Goal: Task Accomplishment & Management: Manage account settings

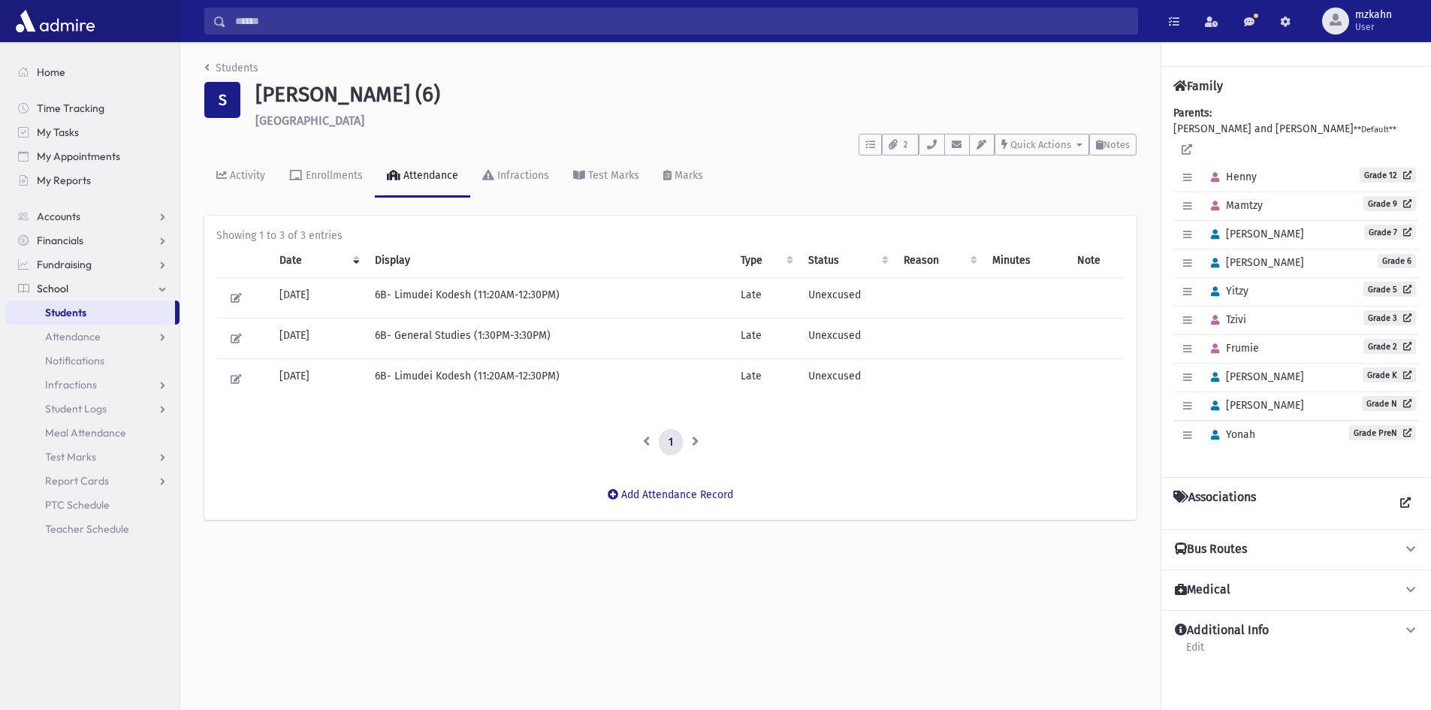
click at [63, 308] on span "Students" at bounding box center [65, 313] width 41 height 14
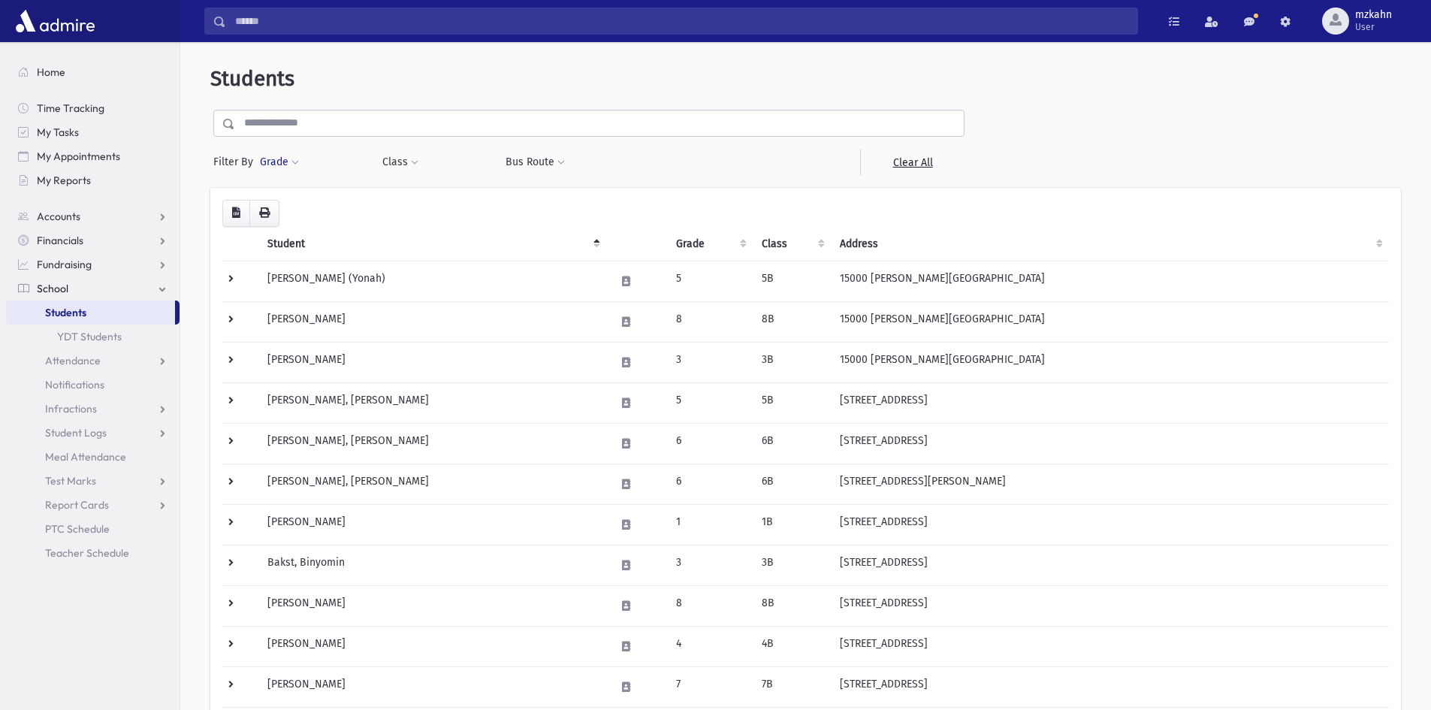
click at [289, 170] on button "Grade" at bounding box center [279, 162] width 41 height 27
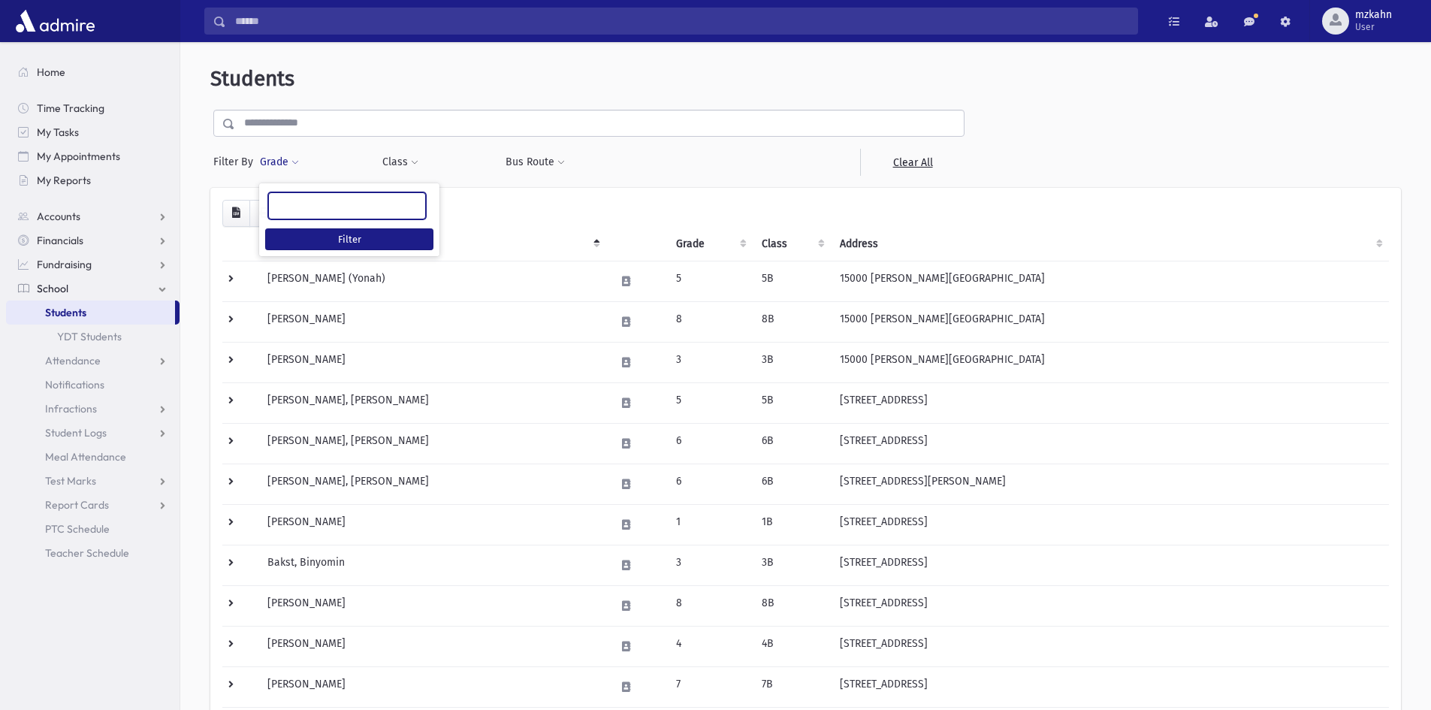
click at [308, 209] on ul at bounding box center [347, 204] width 156 height 23
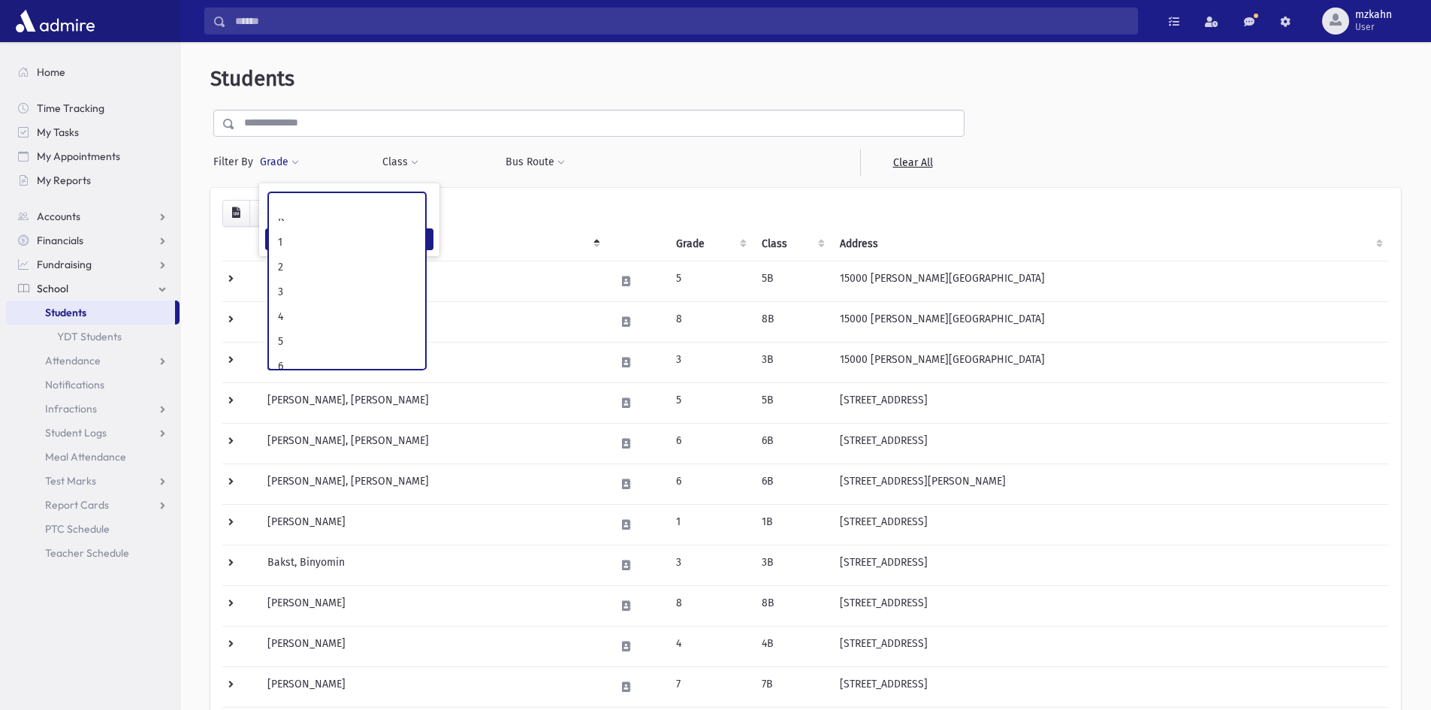
scroll to position [150, 0]
select select "**"
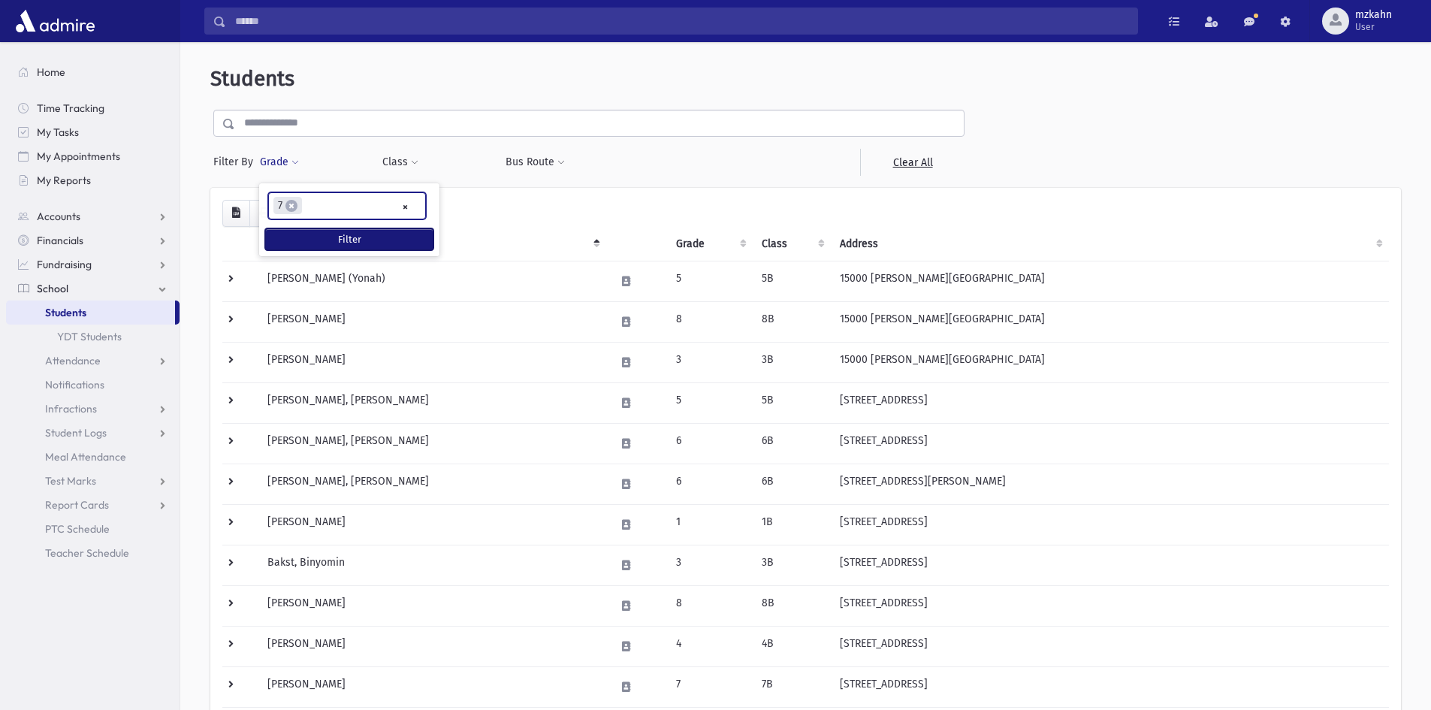
click at [345, 242] on button "Filter" at bounding box center [349, 239] width 168 height 22
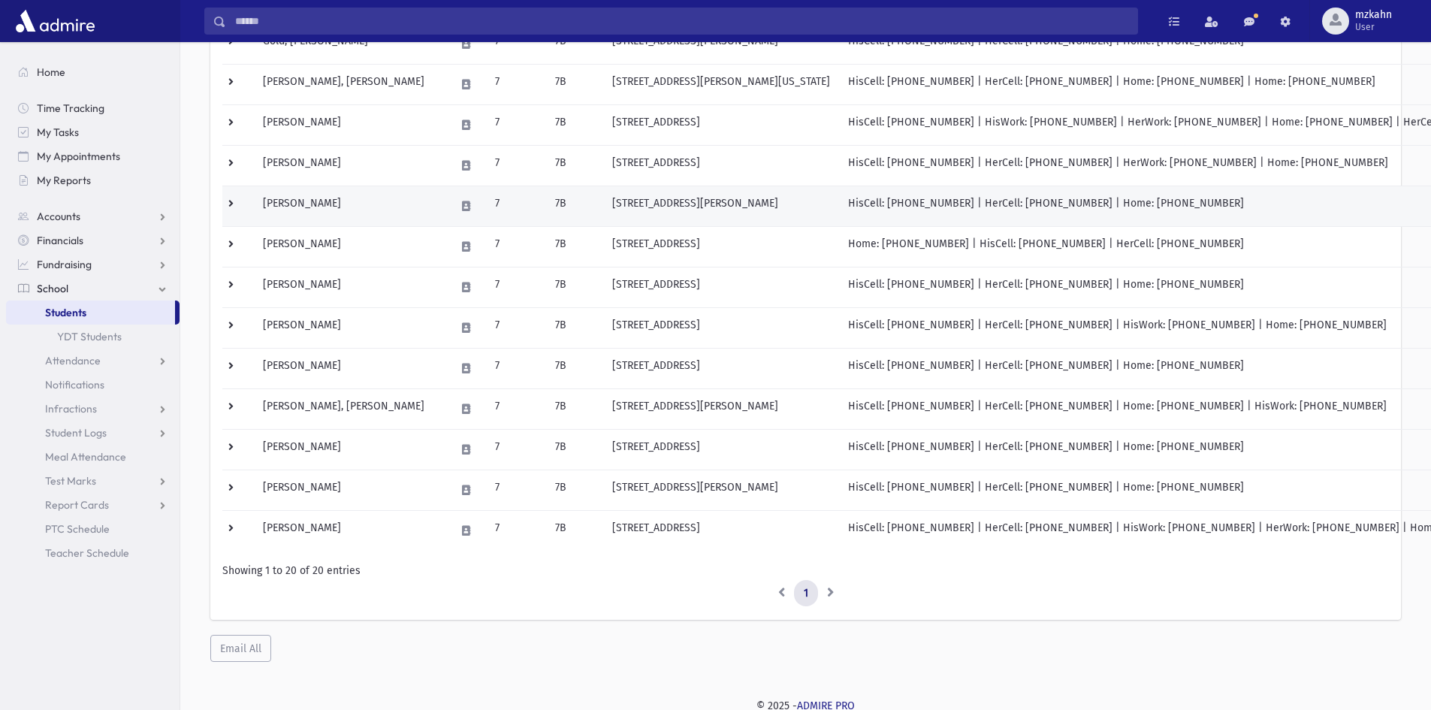
scroll to position [525, 0]
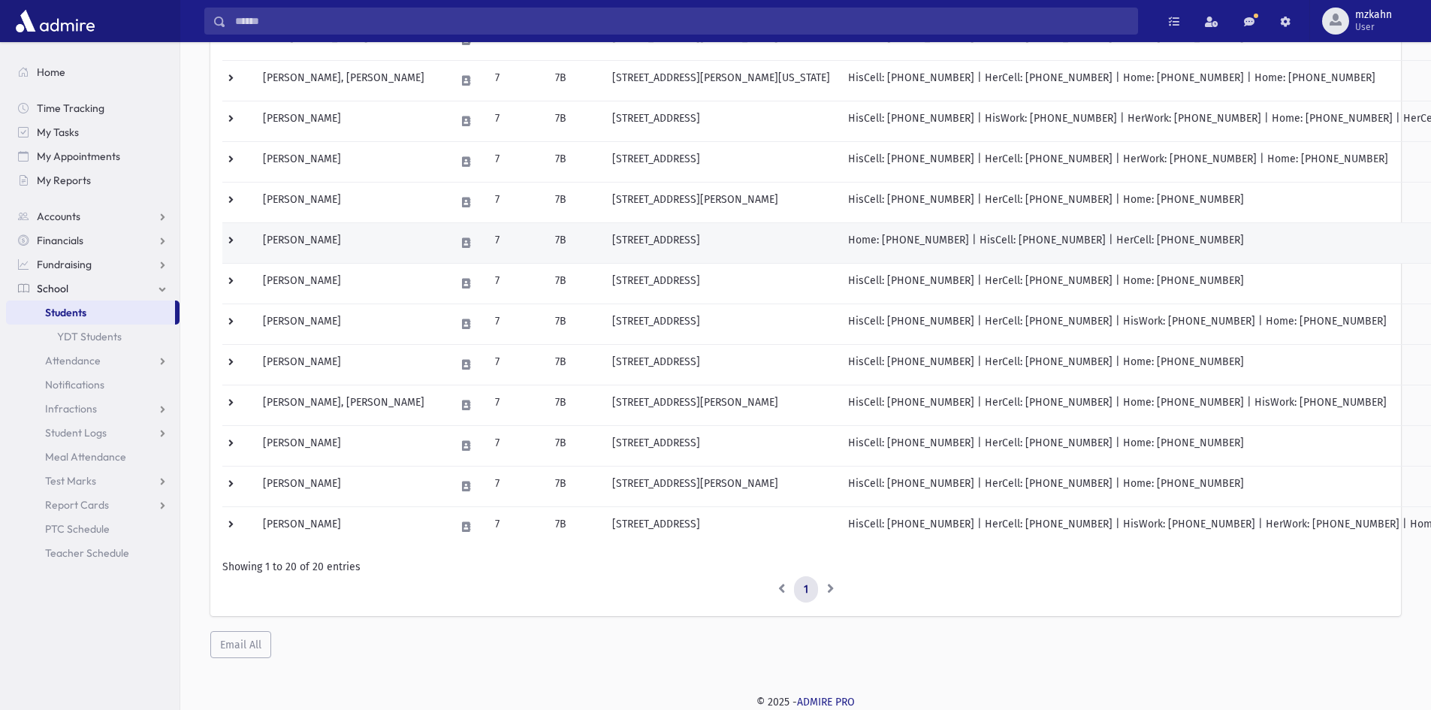
click at [337, 233] on td "Magid, Yosef Shalom" at bounding box center [350, 242] width 192 height 41
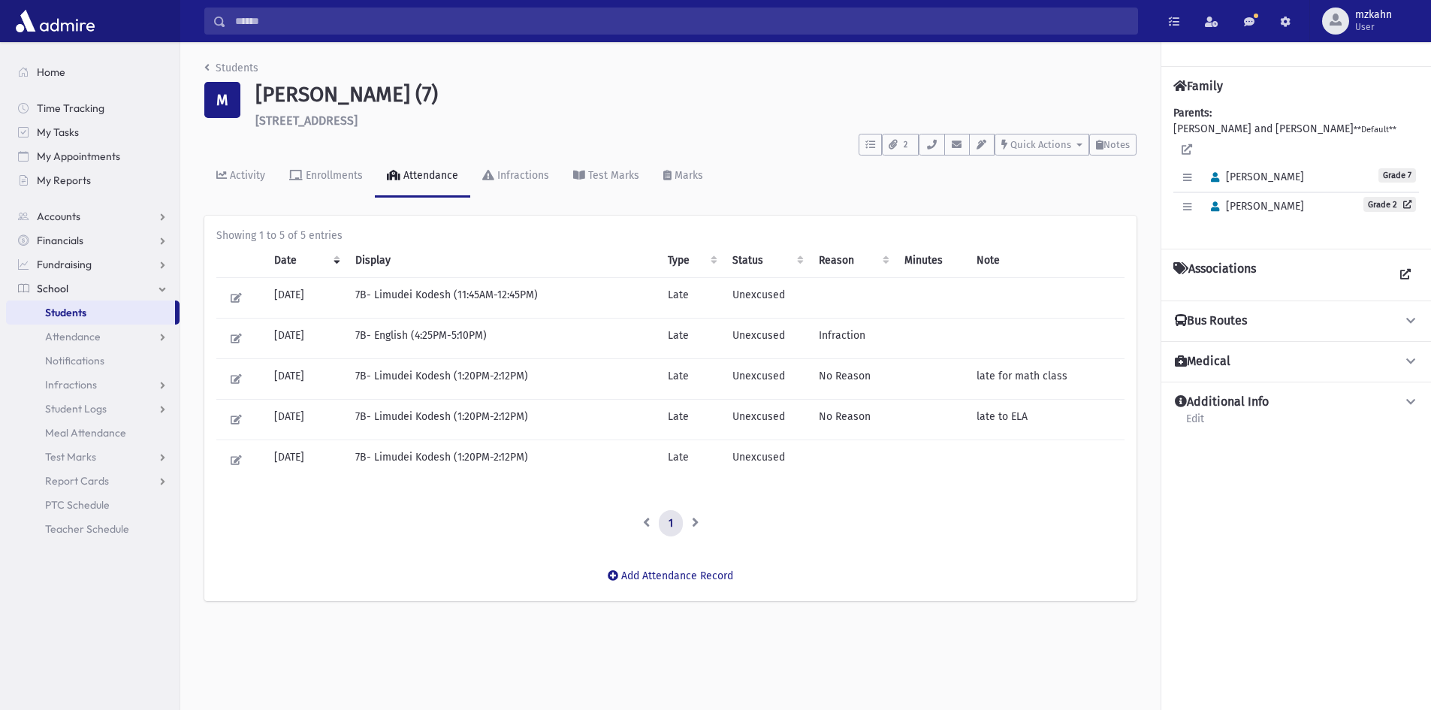
click at [1389, 394] on button "Additional Info" at bounding box center [1296, 402] width 246 height 16
click at [1406, 356] on icon at bounding box center [1411, 361] width 14 height 11
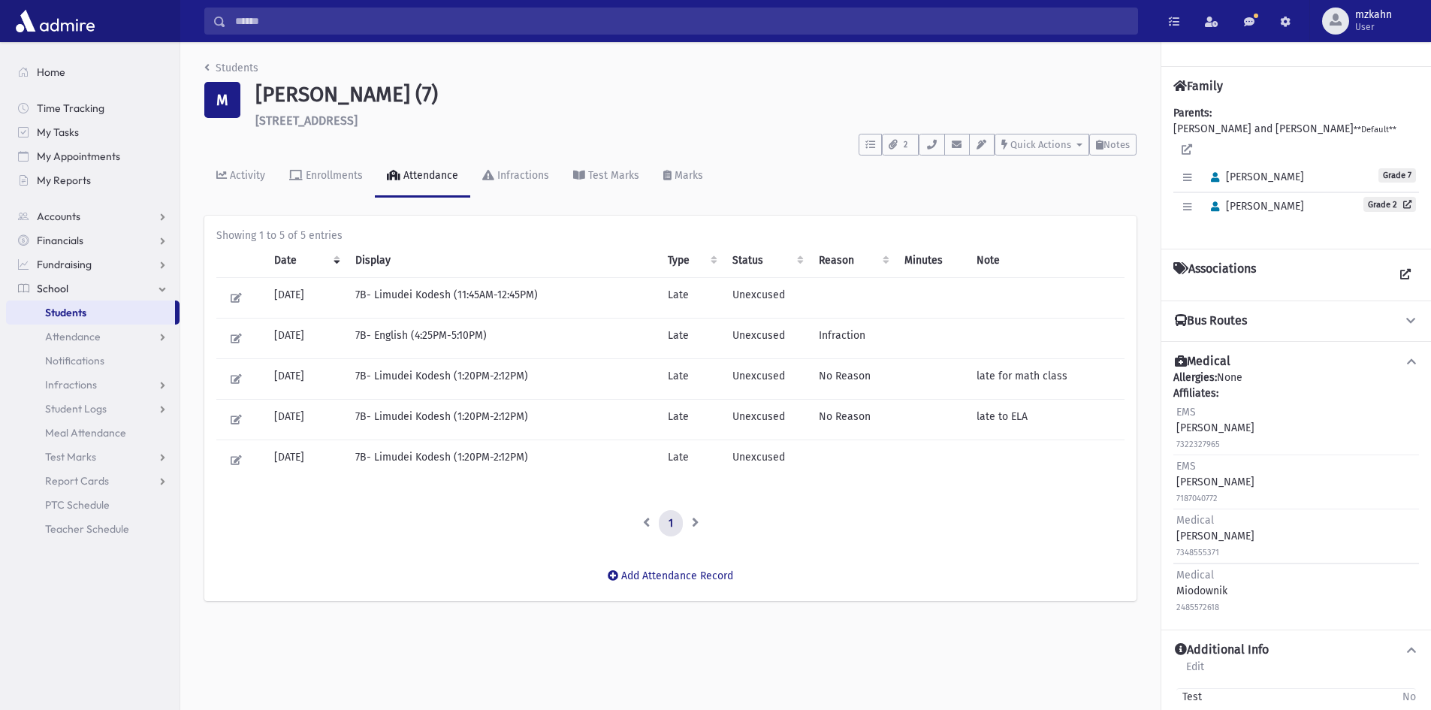
click at [1226, 170] on span "Yosef Shalom" at bounding box center [1254, 176] width 100 height 13
click at [1194, 167] on button "button" at bounding box center [1187, 178] width 22 height 22
click at [1320, 134] on div "Parents: MAGID, Shmuel Faivel and Shaindel **Default** Edit Individual Delete I…" at bounding box center [1296, 170] width 246 height 131
click at [255, 175] on div "Activity" at bounding box center [246, 175] width 38 height 13
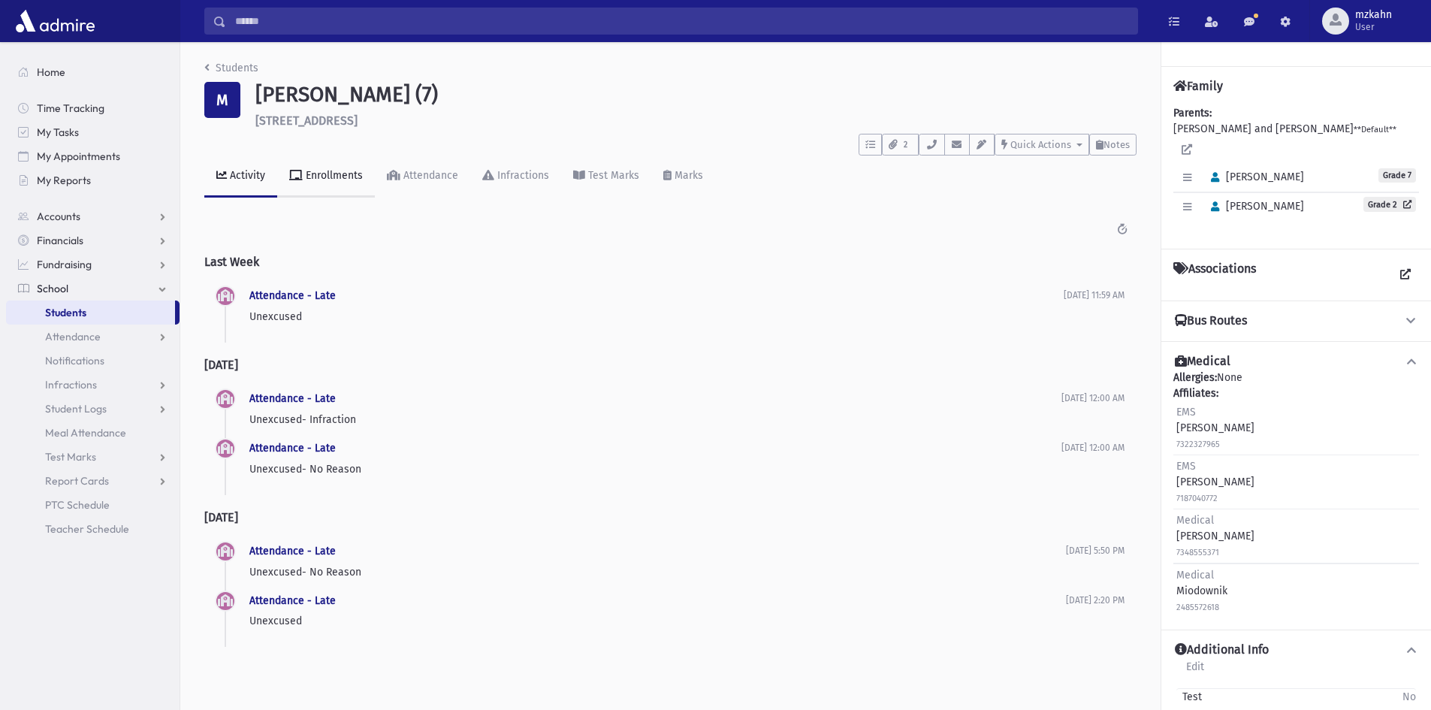
click at [336, 173] on div "Enrollments" at bounding box center [333, 175] width 60 height 13
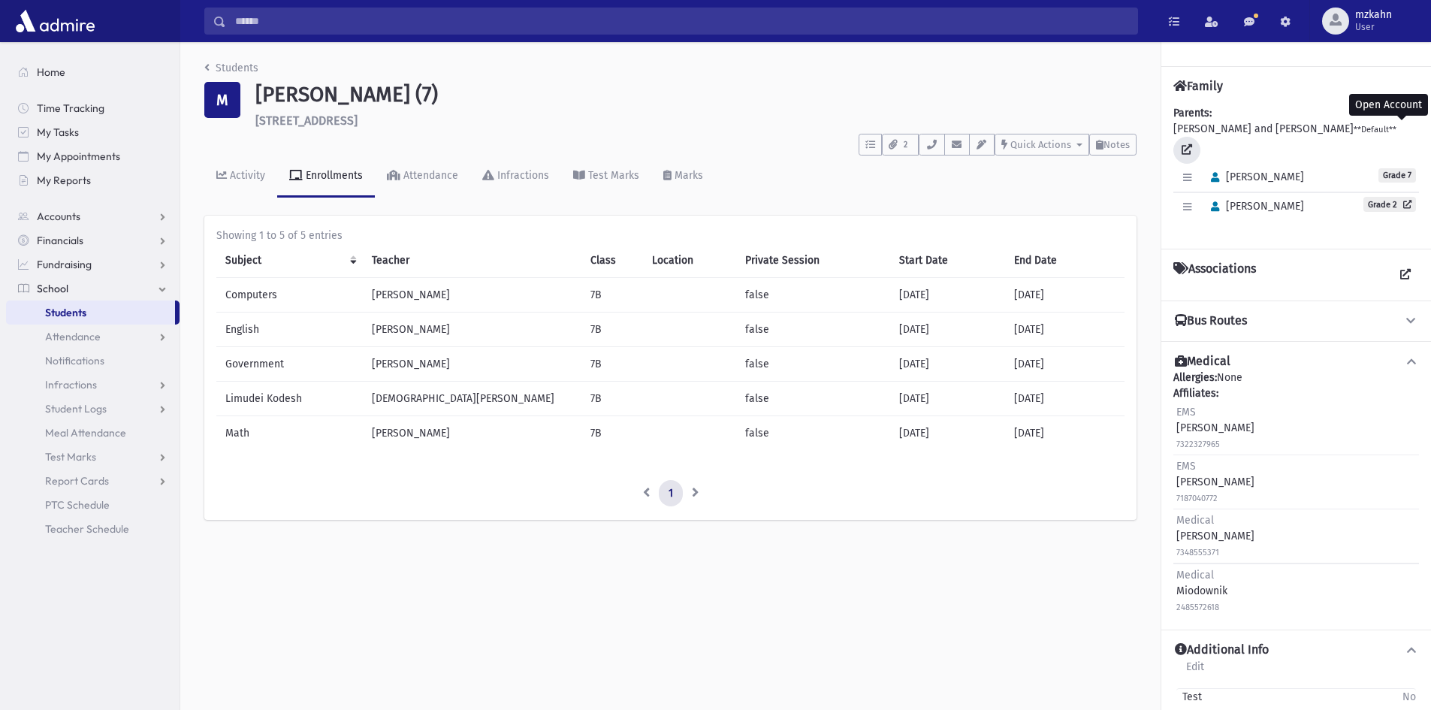
click at [1192, 144] on icon at bounding box center [1186, 149] width 11 height 11
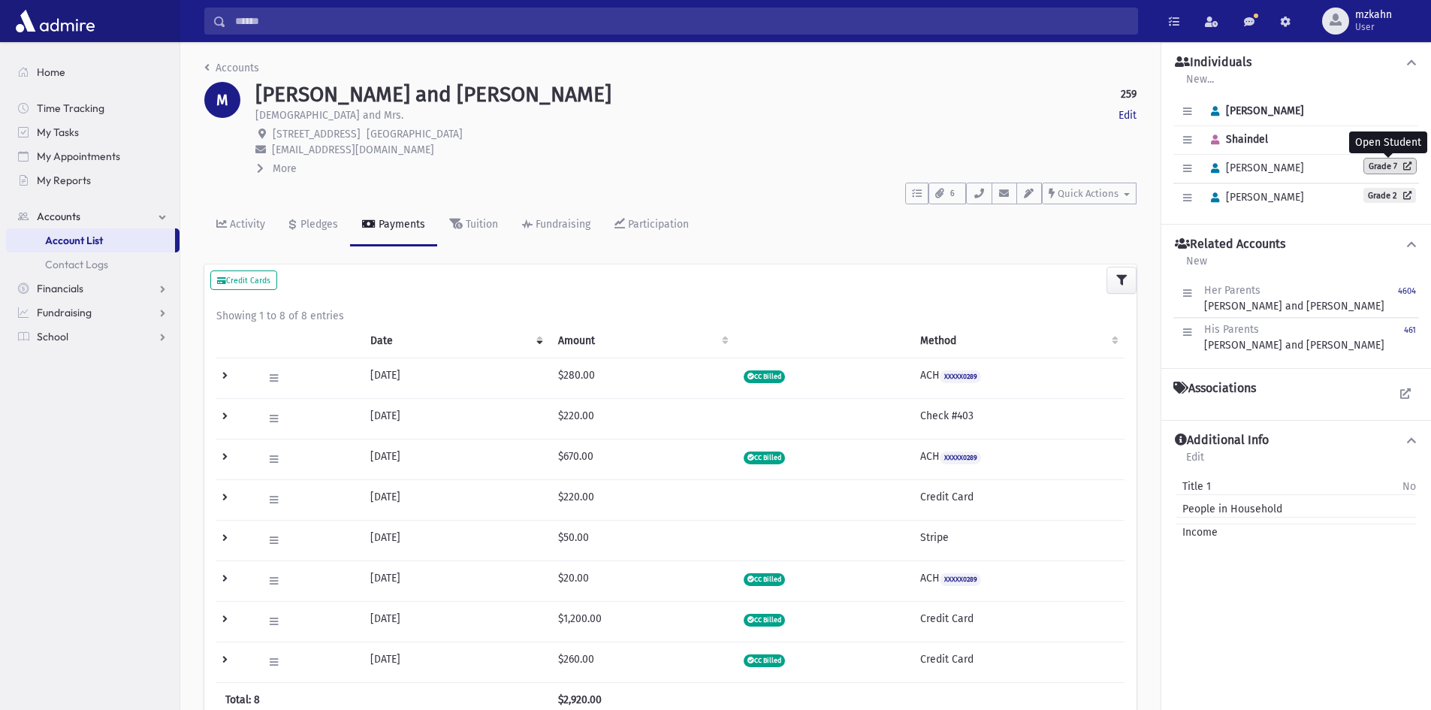
click at [1395, 170] on link "Grade 7" at bounding box center [1390, 165] width 52 height 15
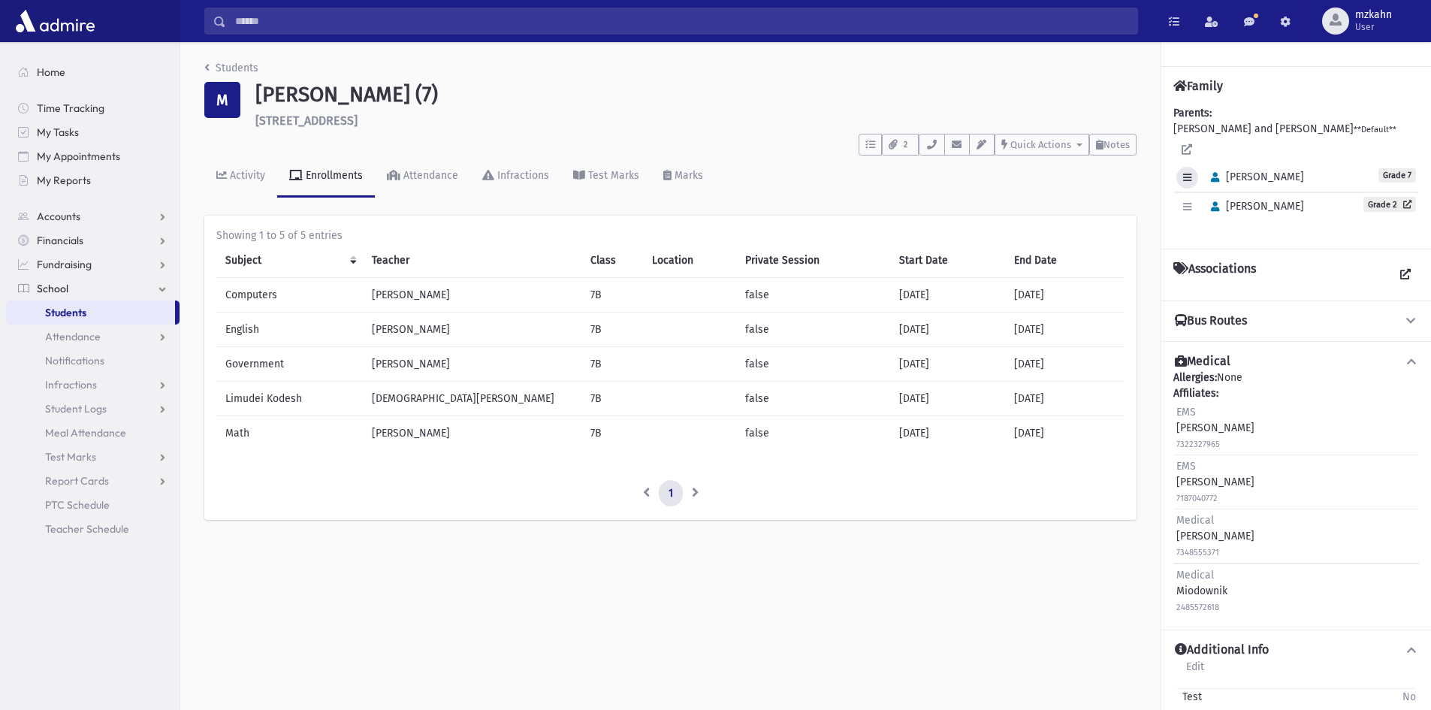
click at [1188, 173] on icon "button" at bounding box center [1187, 178] width 8 height 10
click at [1235, 202] on link "Edit Individual" at bounding box center [1236, 216] width 120 height 28
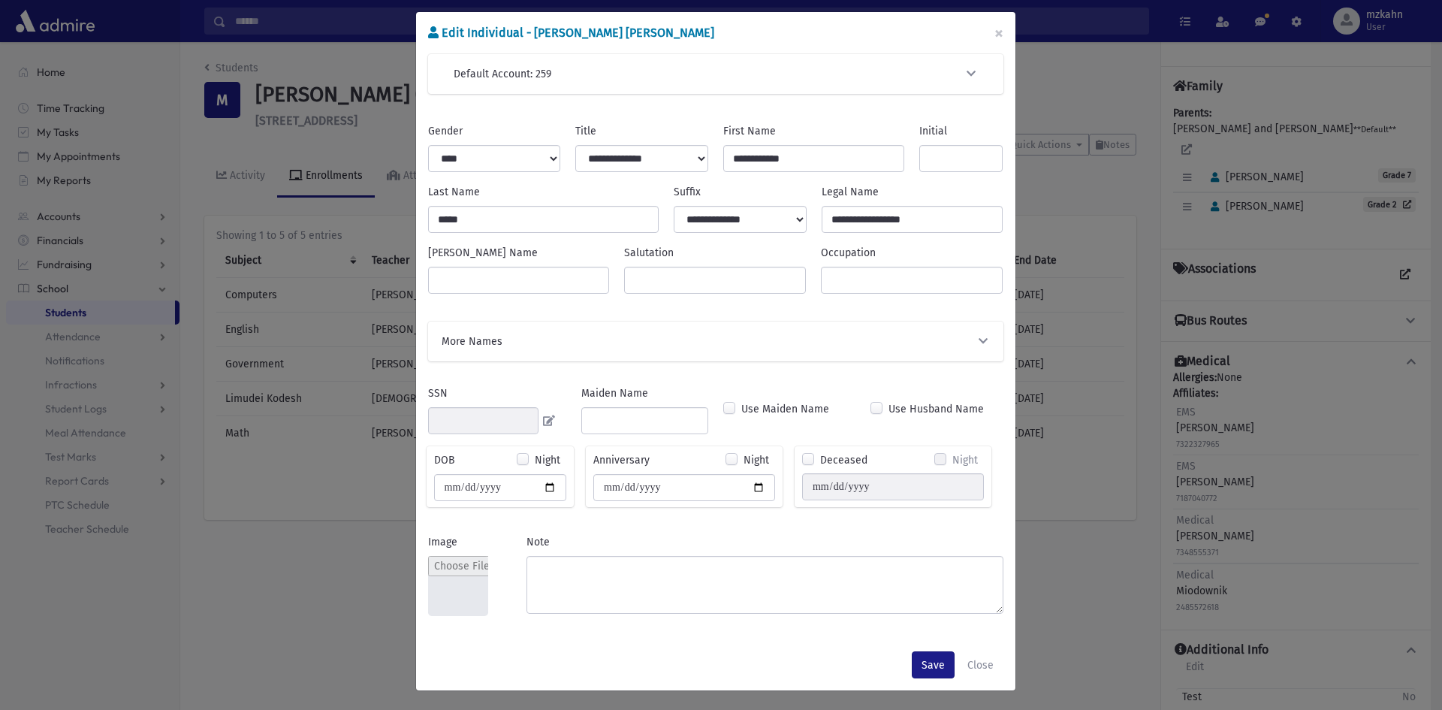
scroll to position [12, 0]
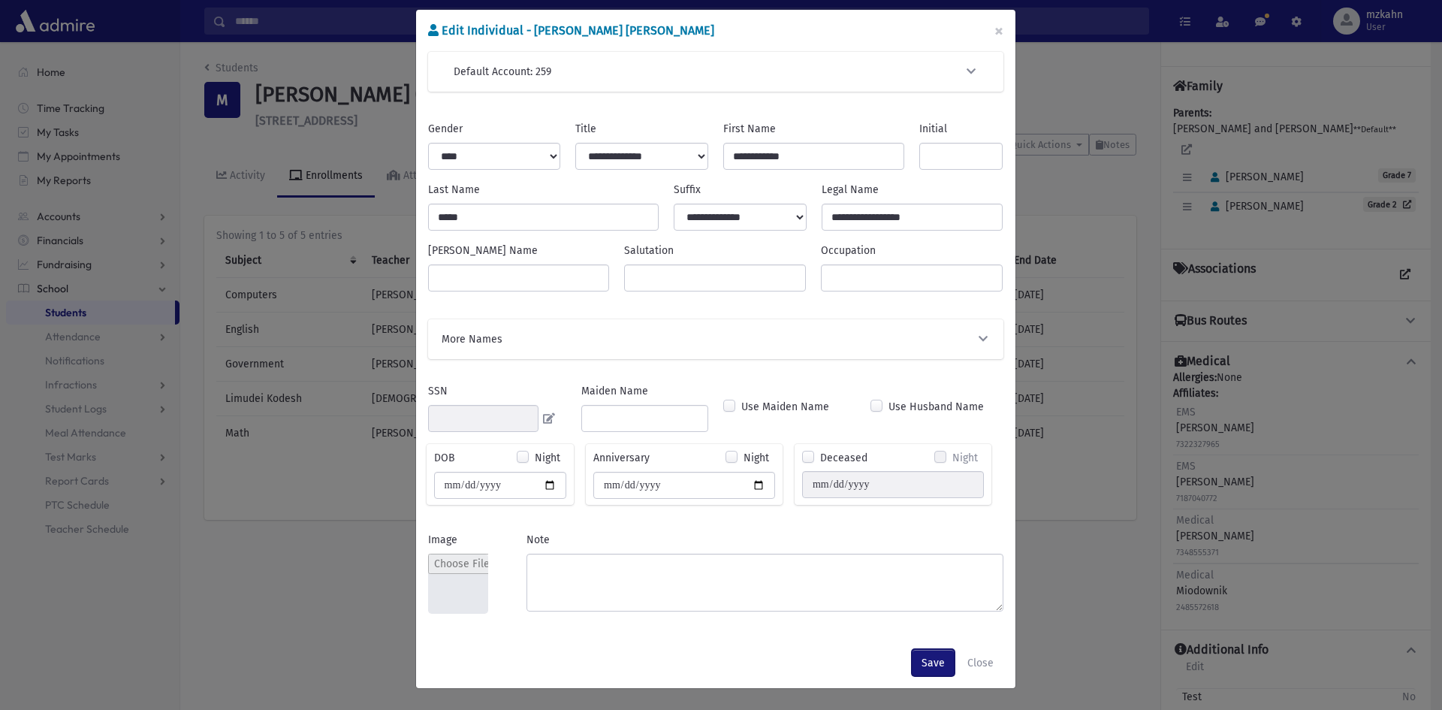
click at [930, 656] on button "Save" at bounding box center [933, 662] width 43 height 27
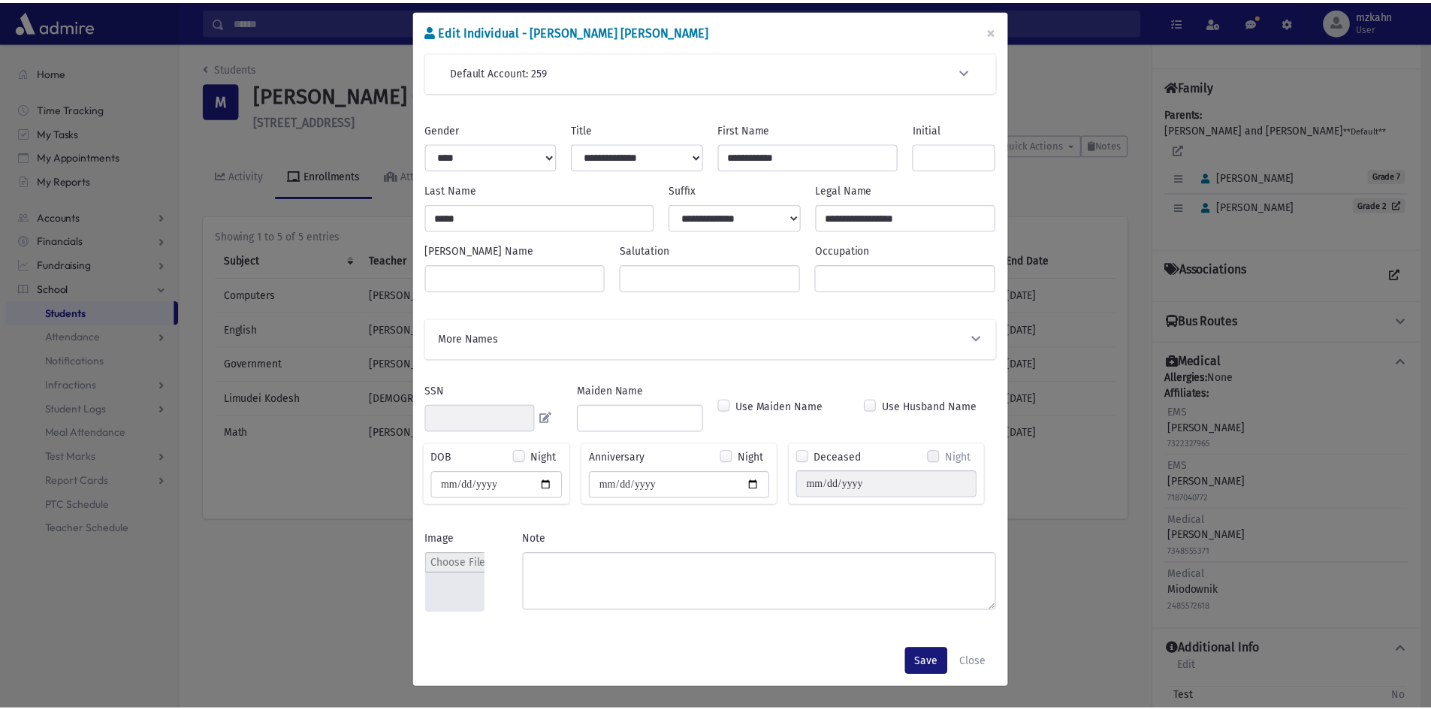
scroll to position [0, 0]
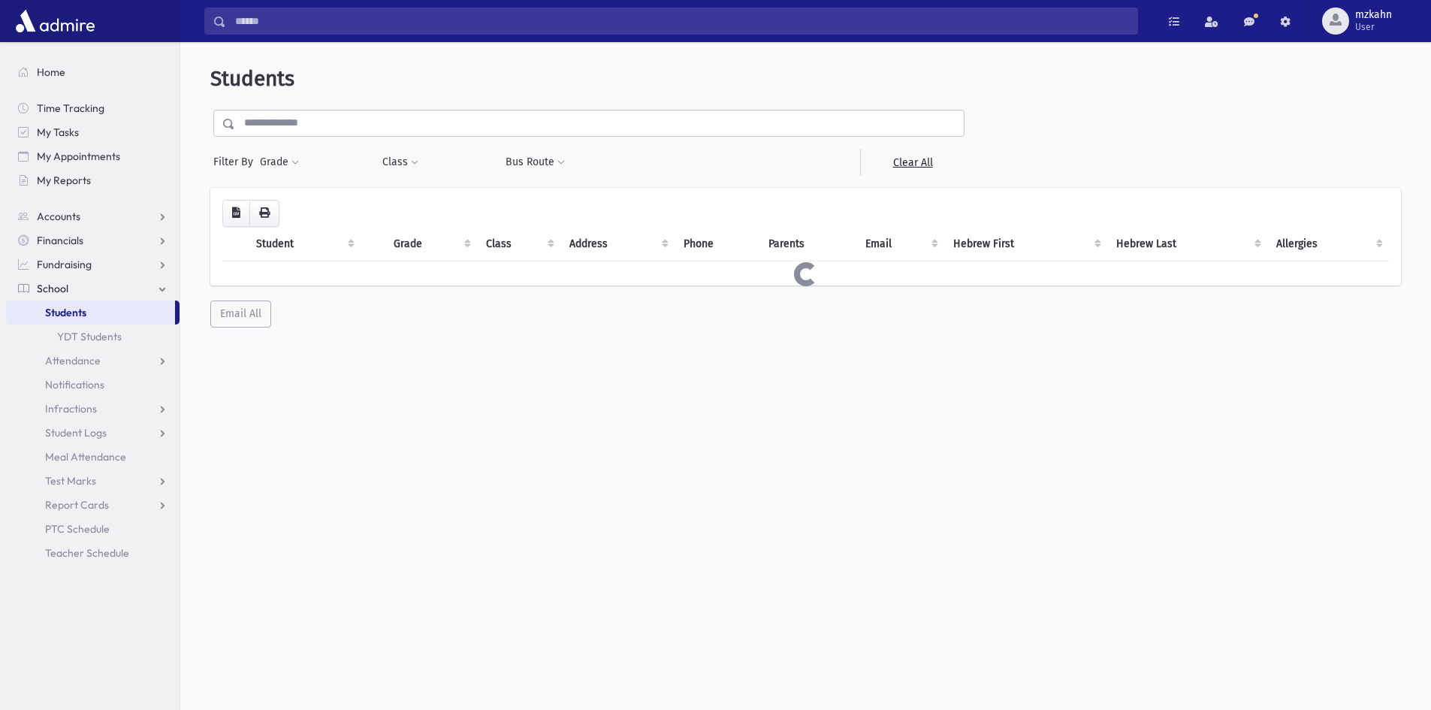
select select "**"
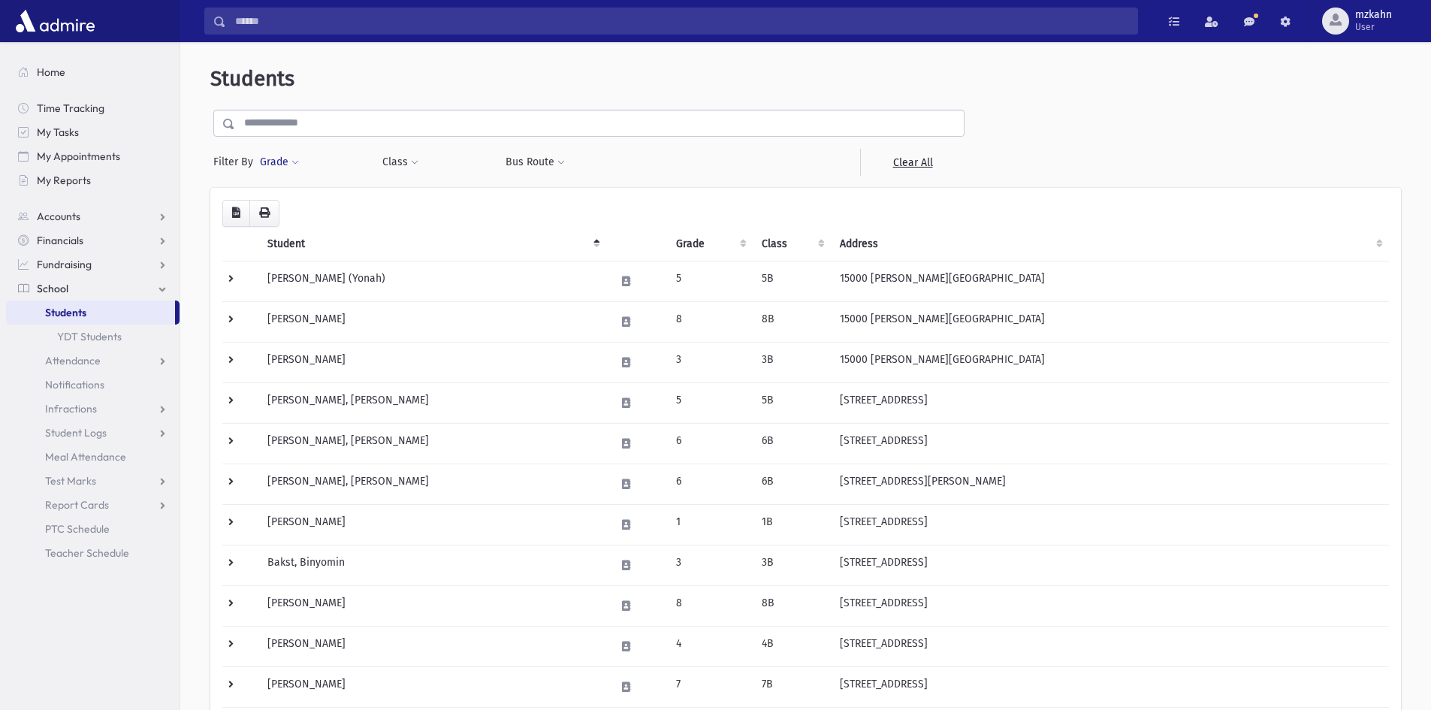
click at [288, 163] on button "Grade" at bounding box center [279, 162] width 41 height 27
click at [340, 201] on ul at bounding box center [347, 204] width 156 height 23
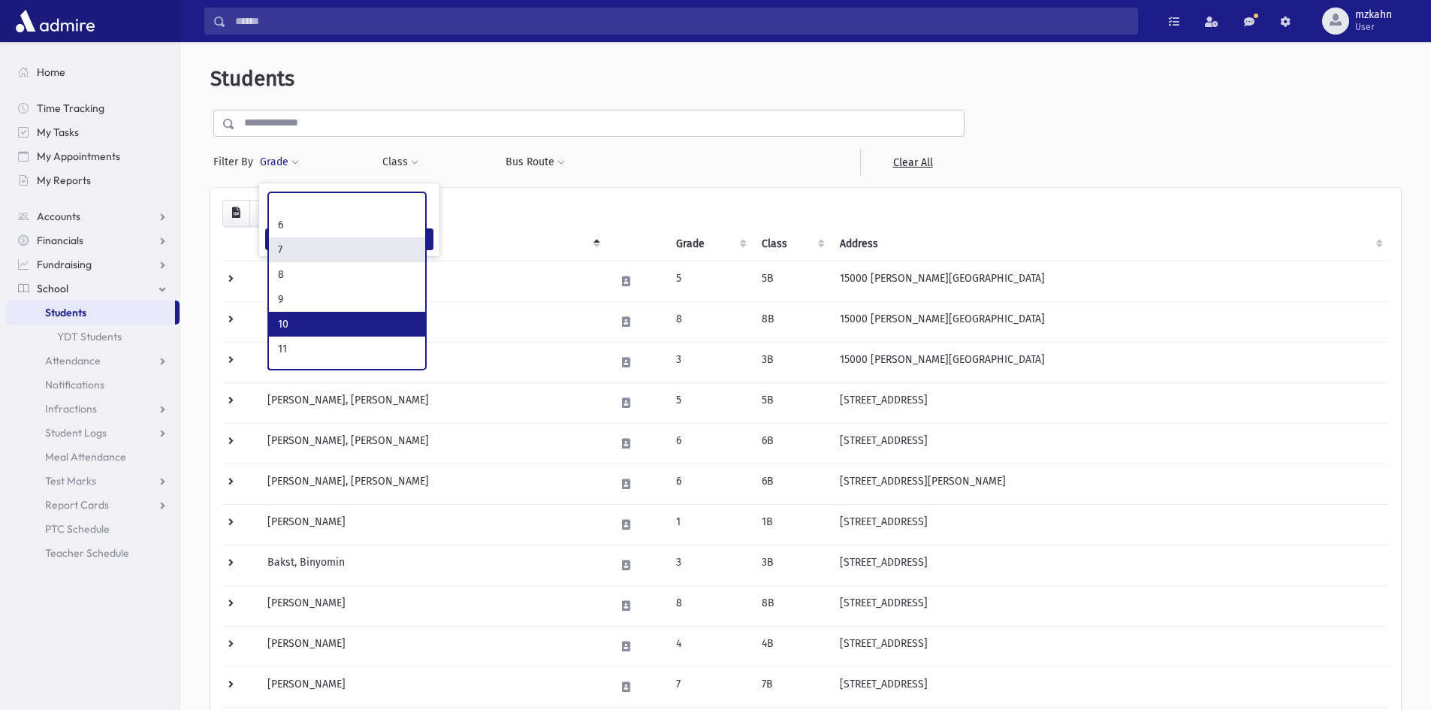
scroll to position [222, 0]
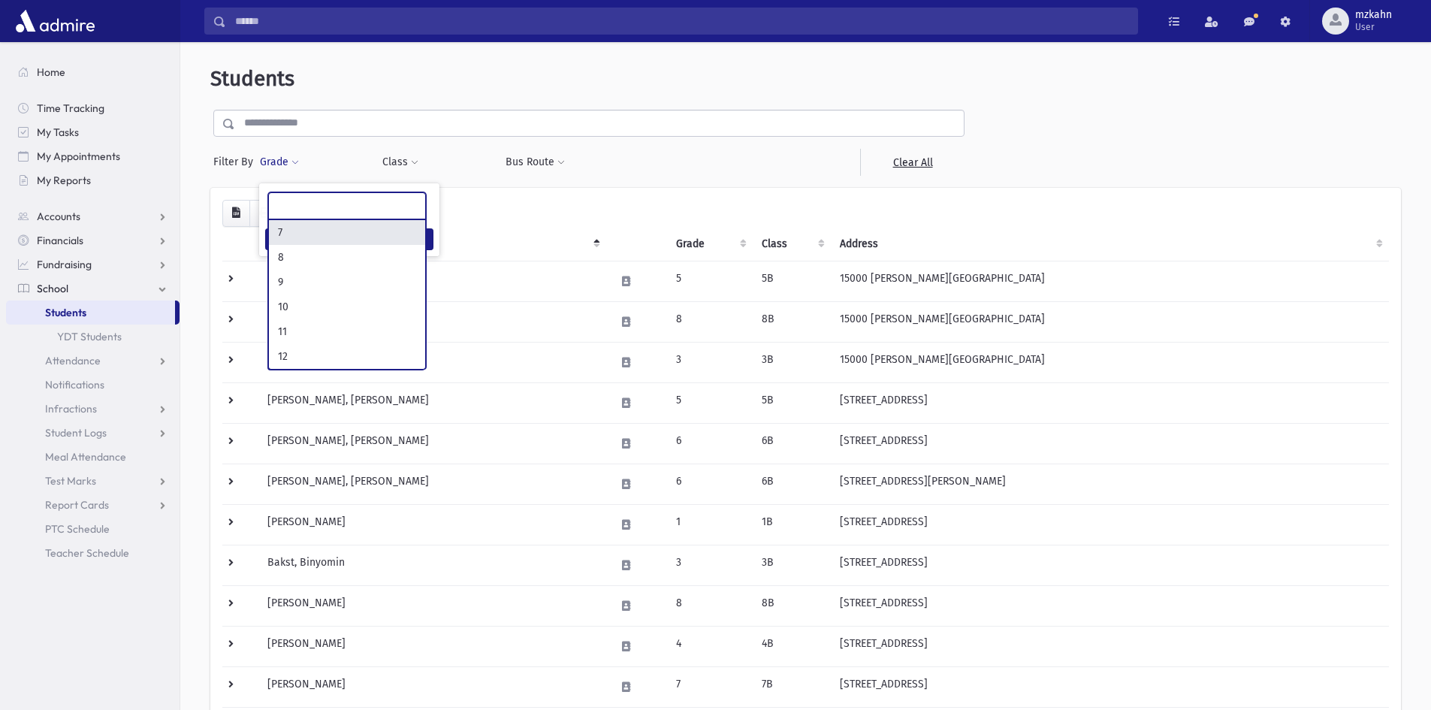
click at [319, 218] on span at bounding box center [347, 205] width 158 height 27
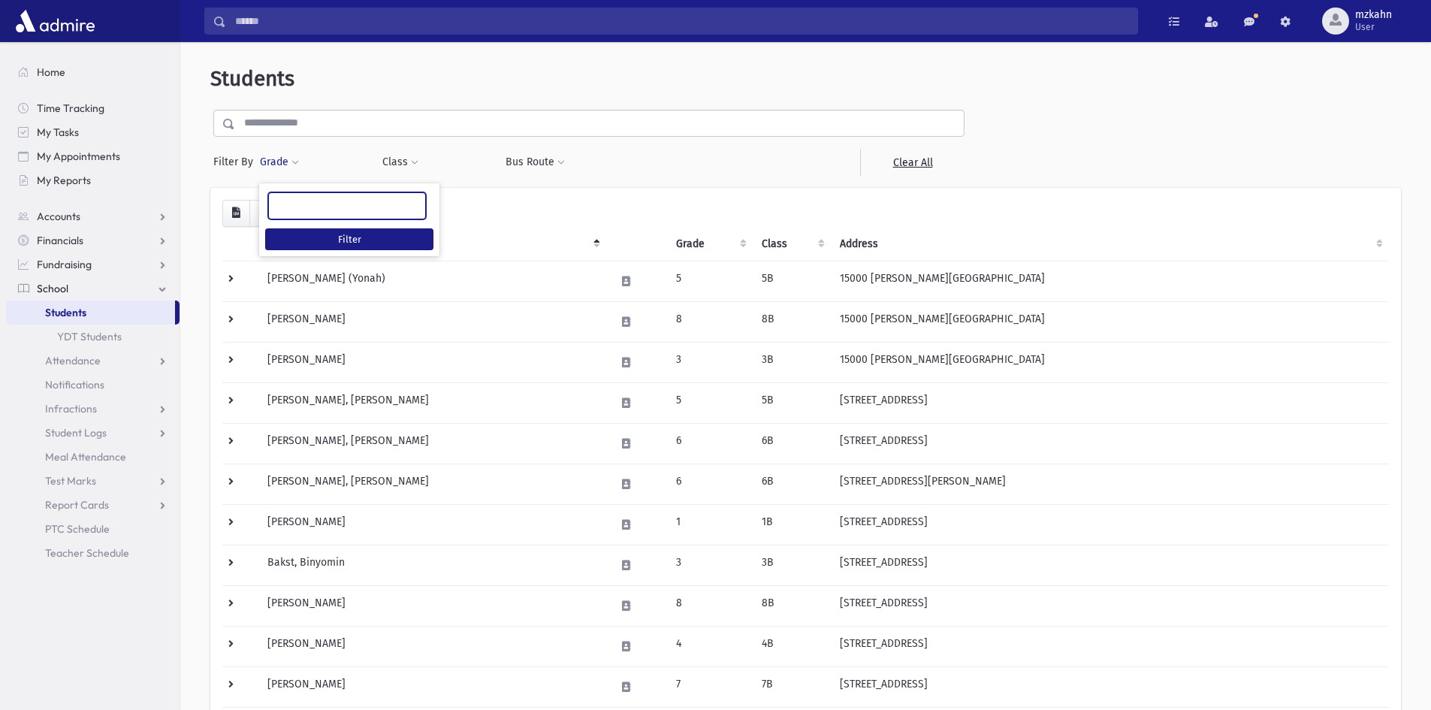
click at [319, 217] on span at bounding box center [347, 205] width 158 height 27
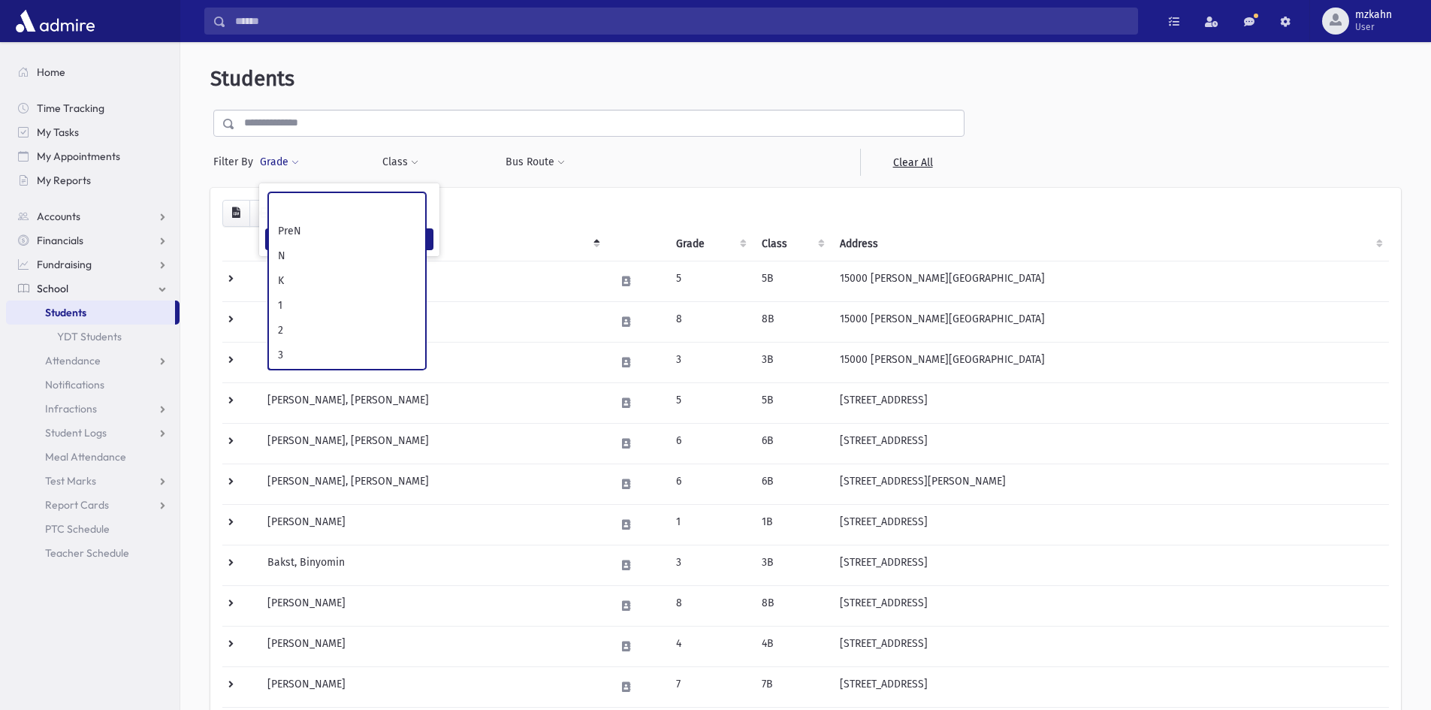
scroll to position [173, 0]
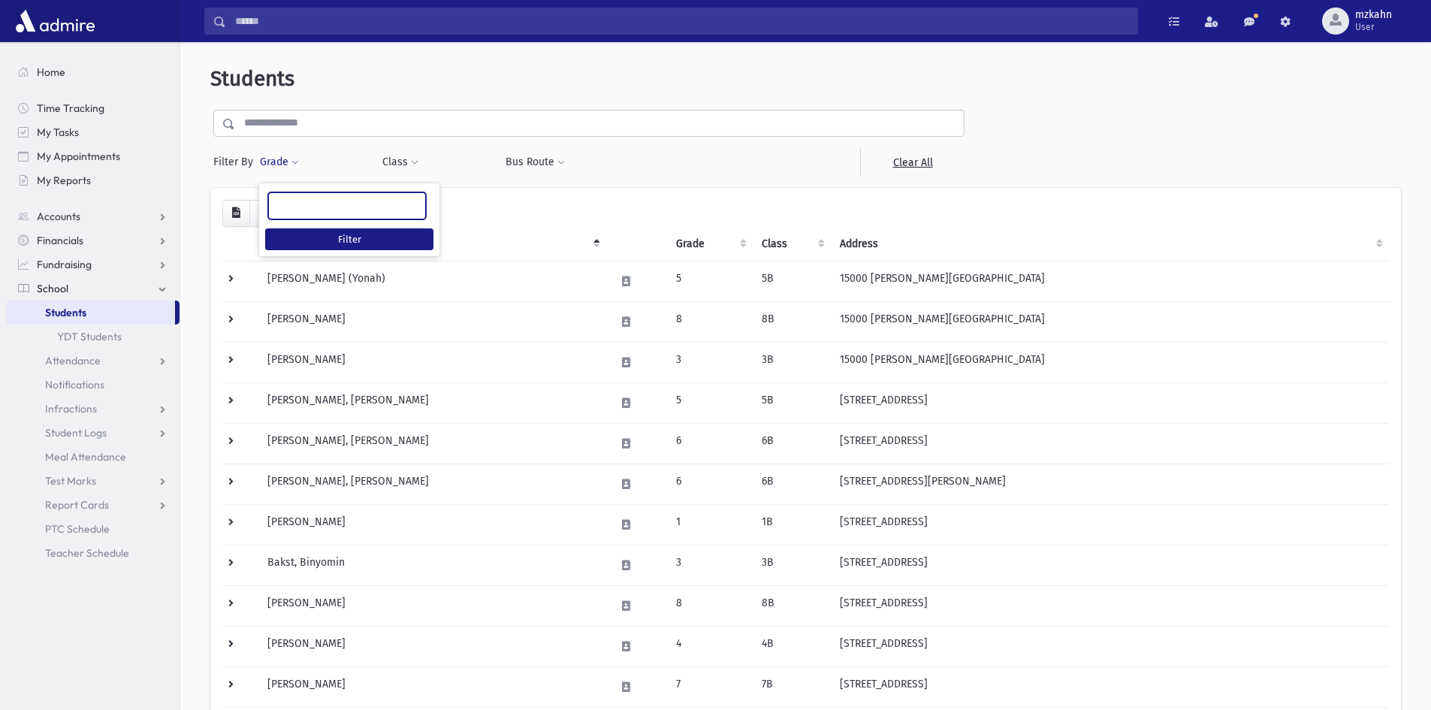
select select
click at [366, 234] on button "Filter" at bounding box center [349, 239] width 168 height 22
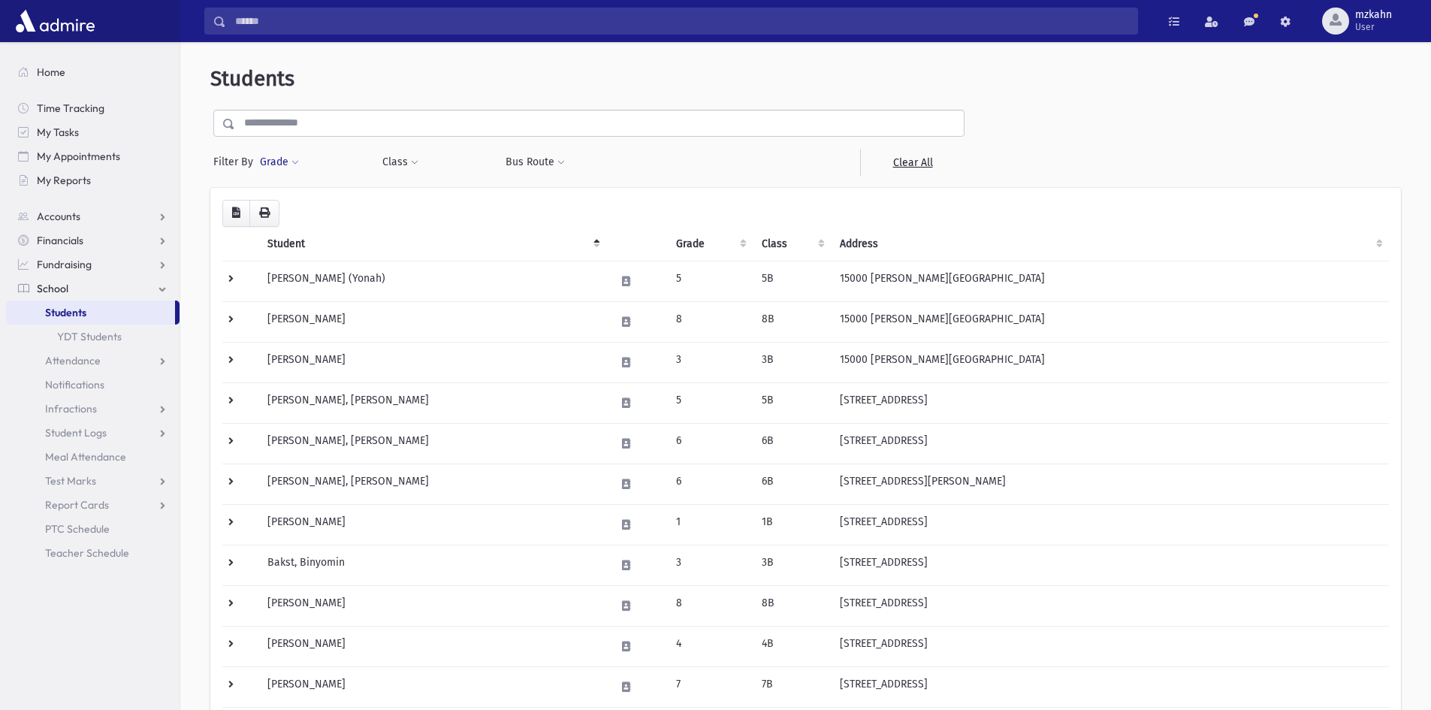
click at [290, 155] on button "Grade" at bounding box center [279, 162] width 41 height 27
click at [310, 209] on ul at bounding box center [347, 204] width 156 height 23
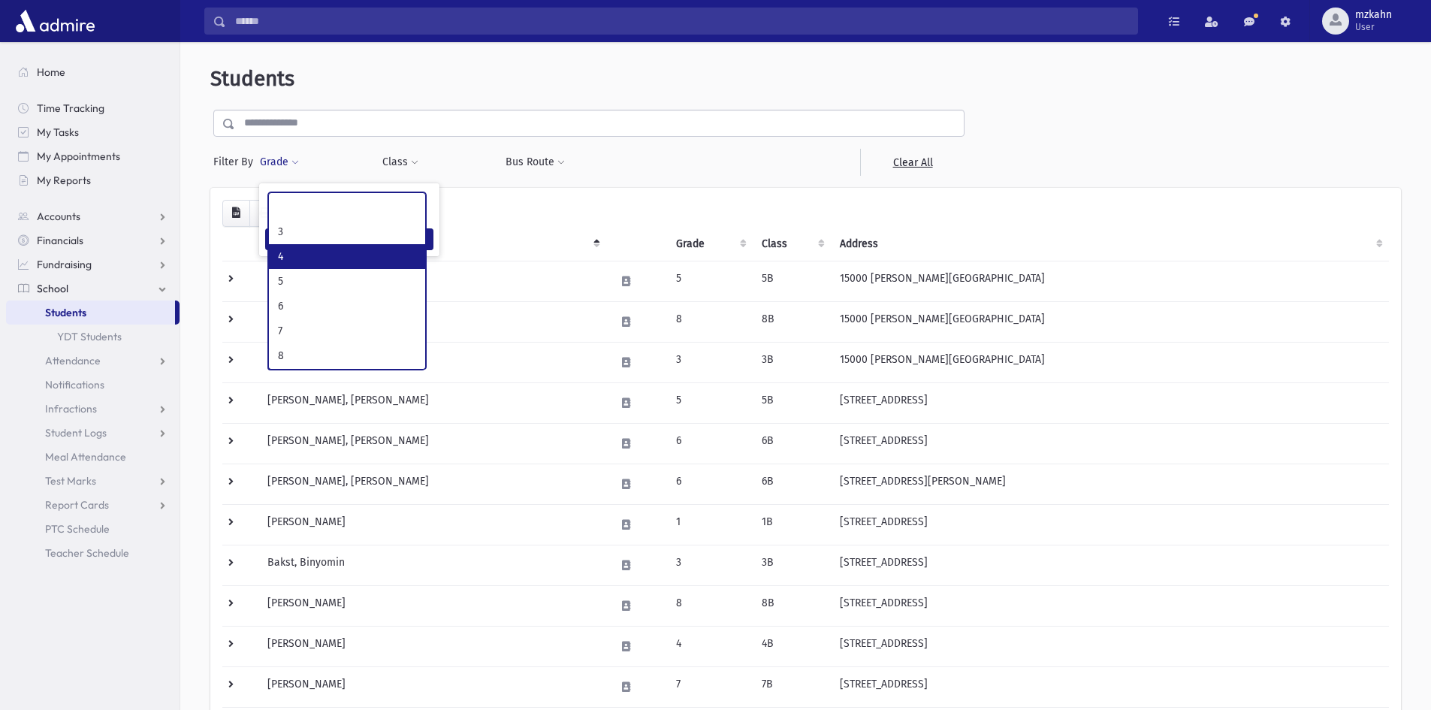
scroll to position [150, 0]
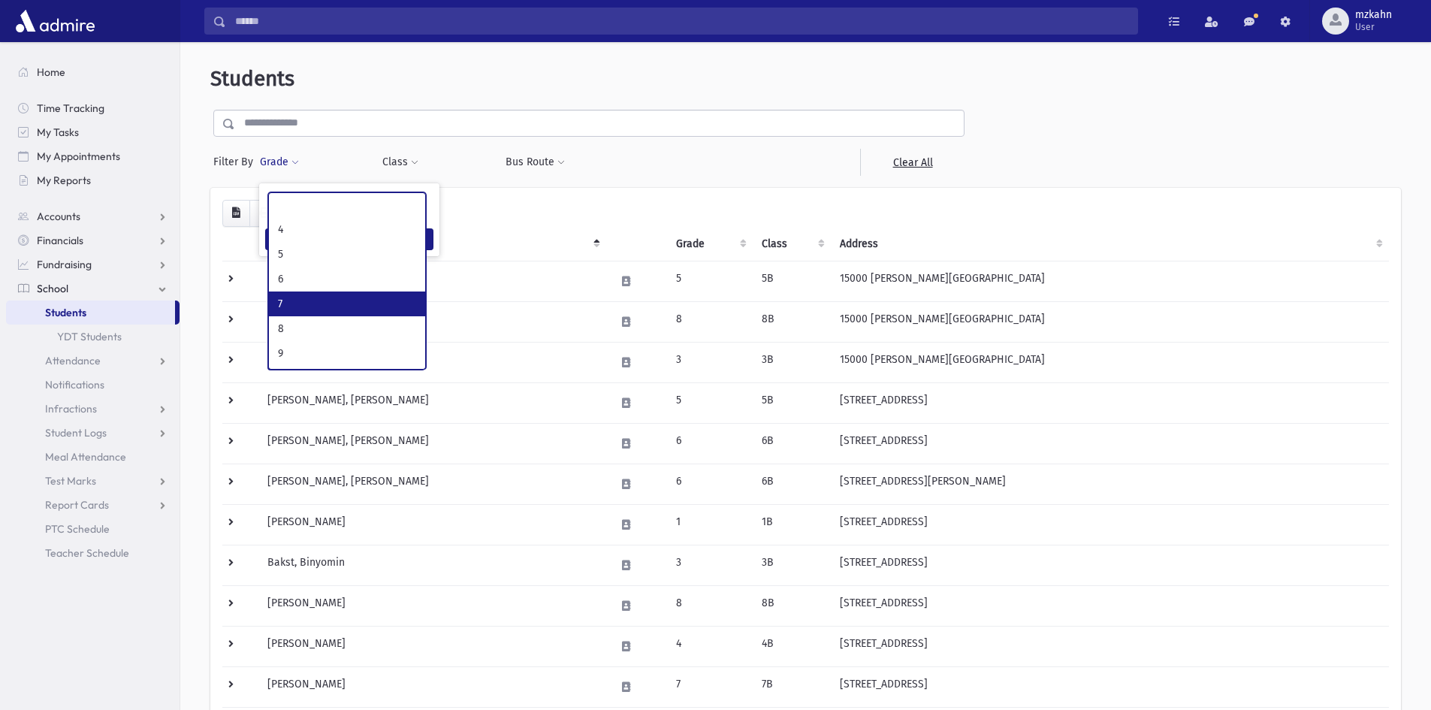
select select "**"
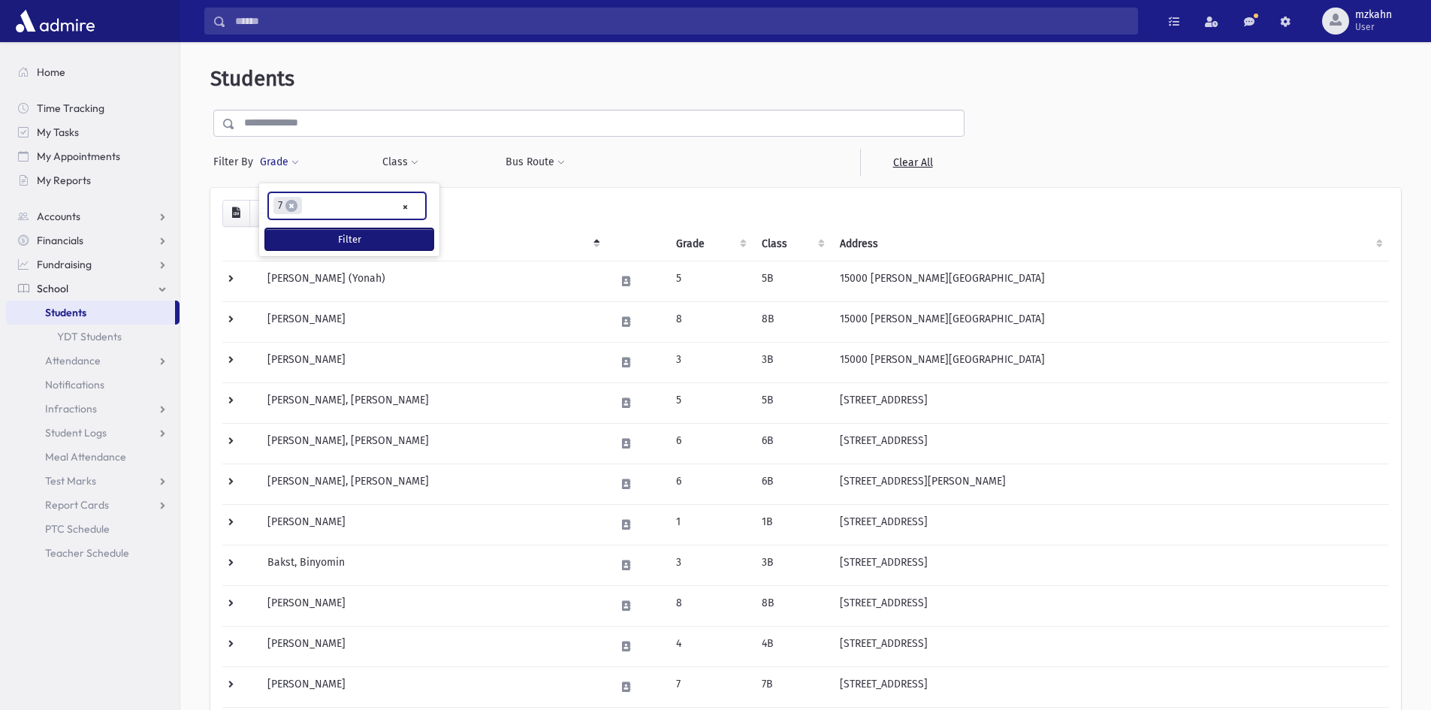
click at [343, 240] on button "Filter" at bounding box center [349, 239] width 168 height 22
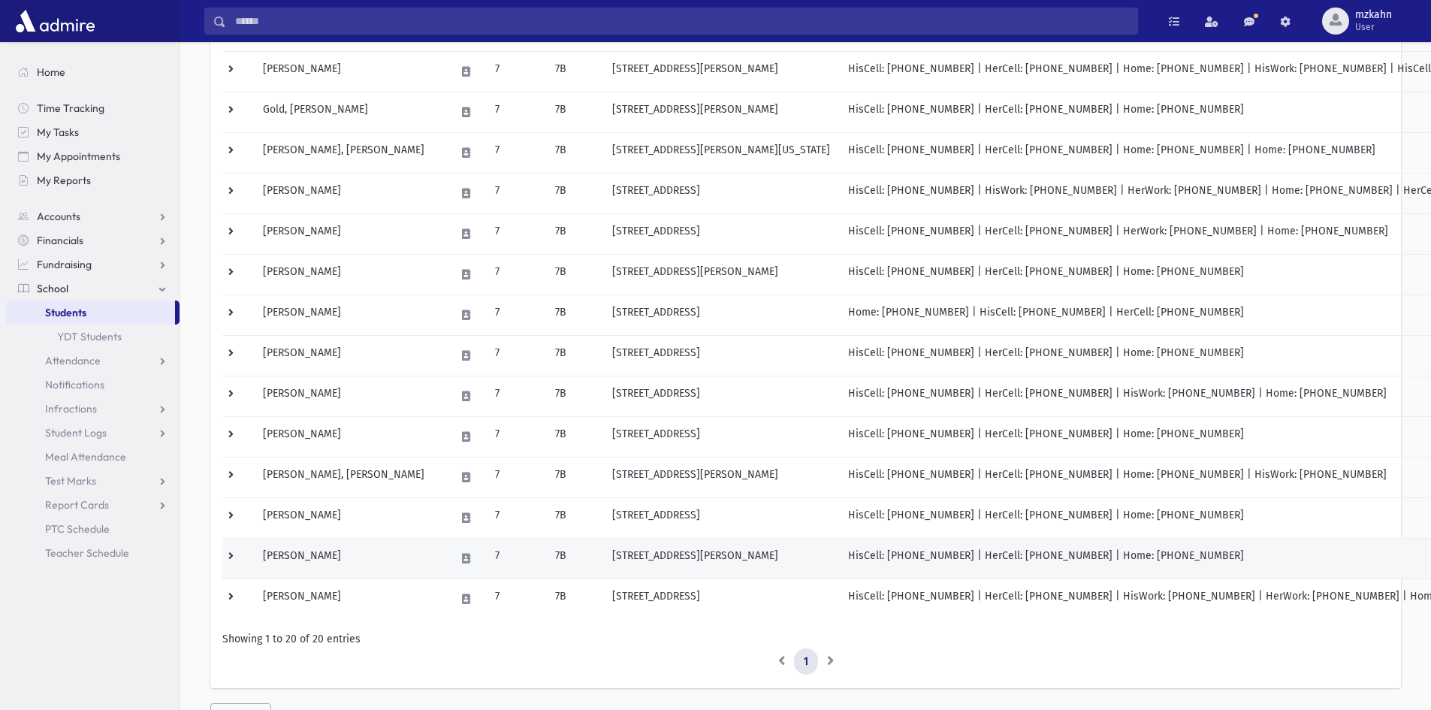
scroll to position [525, 0]
